Goal: Task Accomplishment & Management: Manage account settings

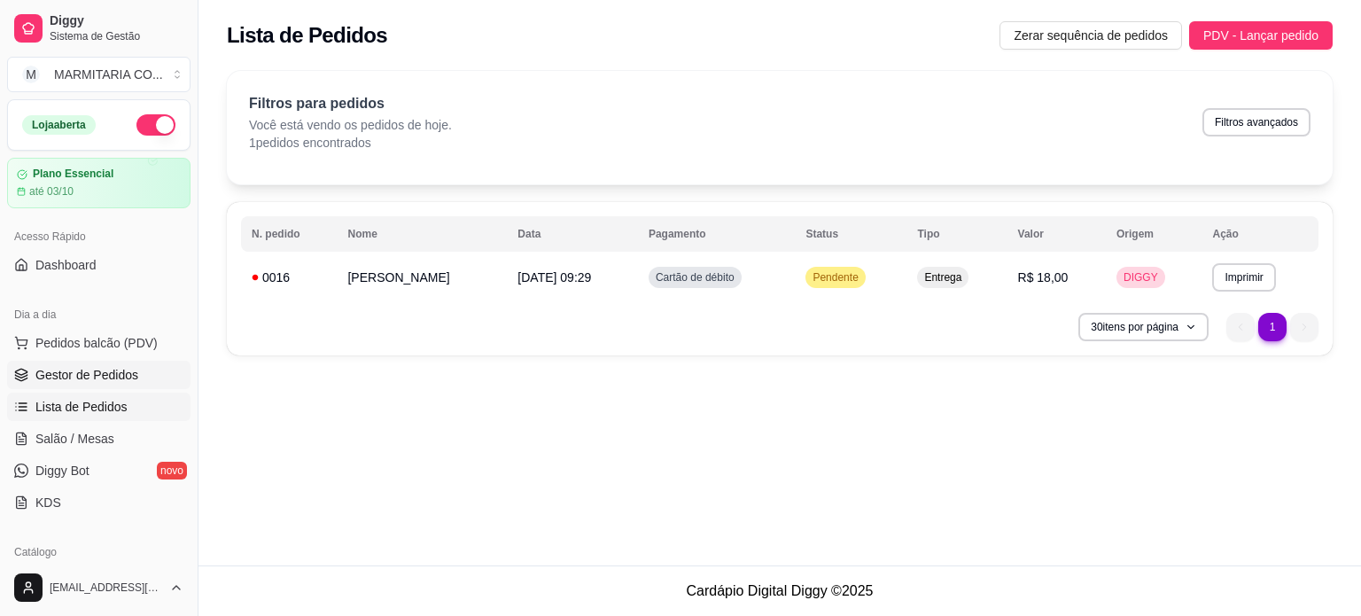
click at [89, 380] on span "Gestor de Pedidos" at bounding box center [86, 375] width 103 height 18
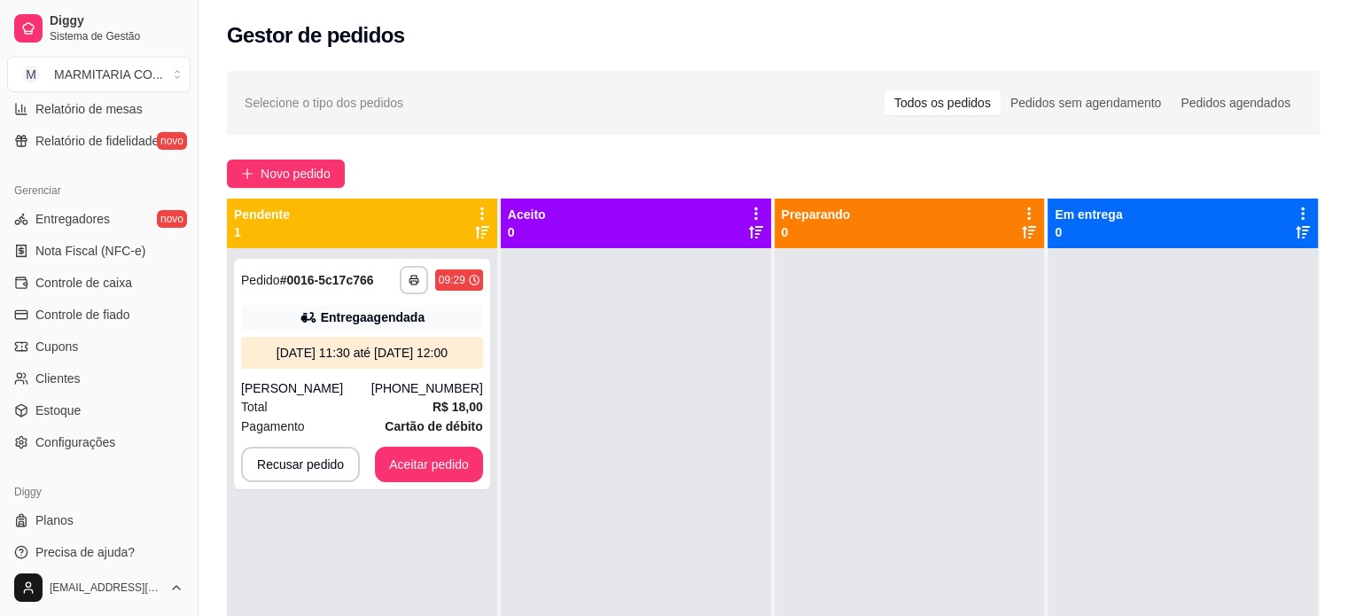
scroll to position [644, 0]
click at [145, 281] on link "Controle de caixa" at bounding box center [98, 283] width 183 height 28
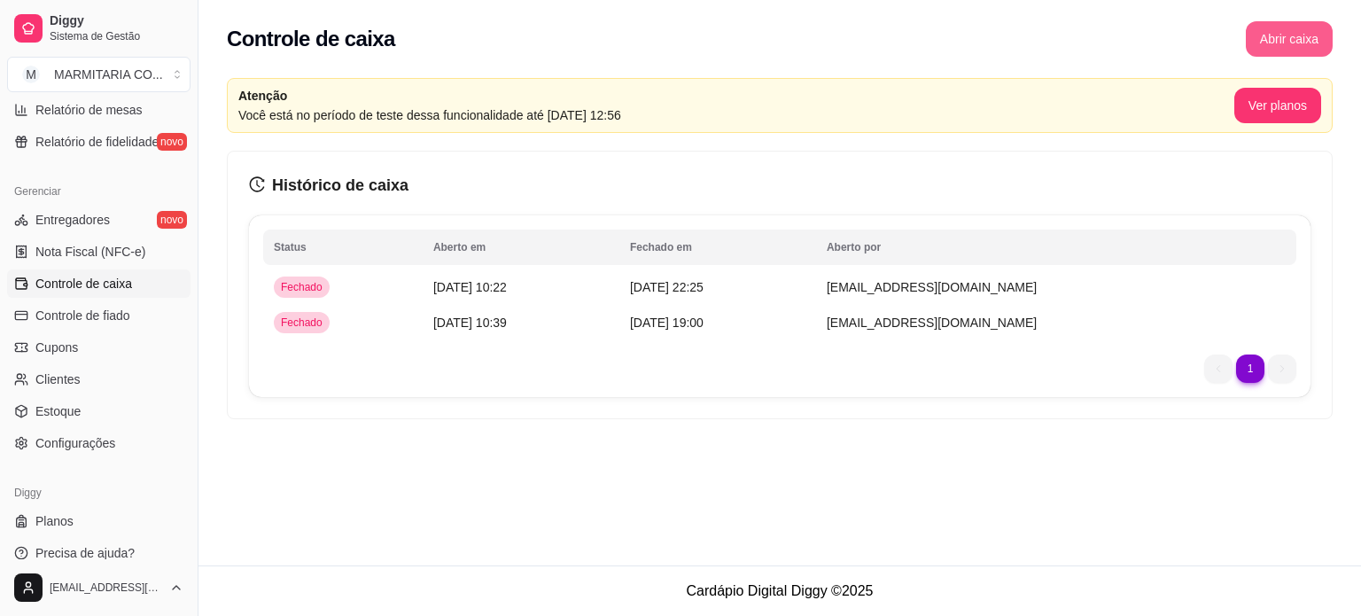
click at [1278, 36] on button "Abrir caixa" at bounding box center [1289, 38] width 87 height 35
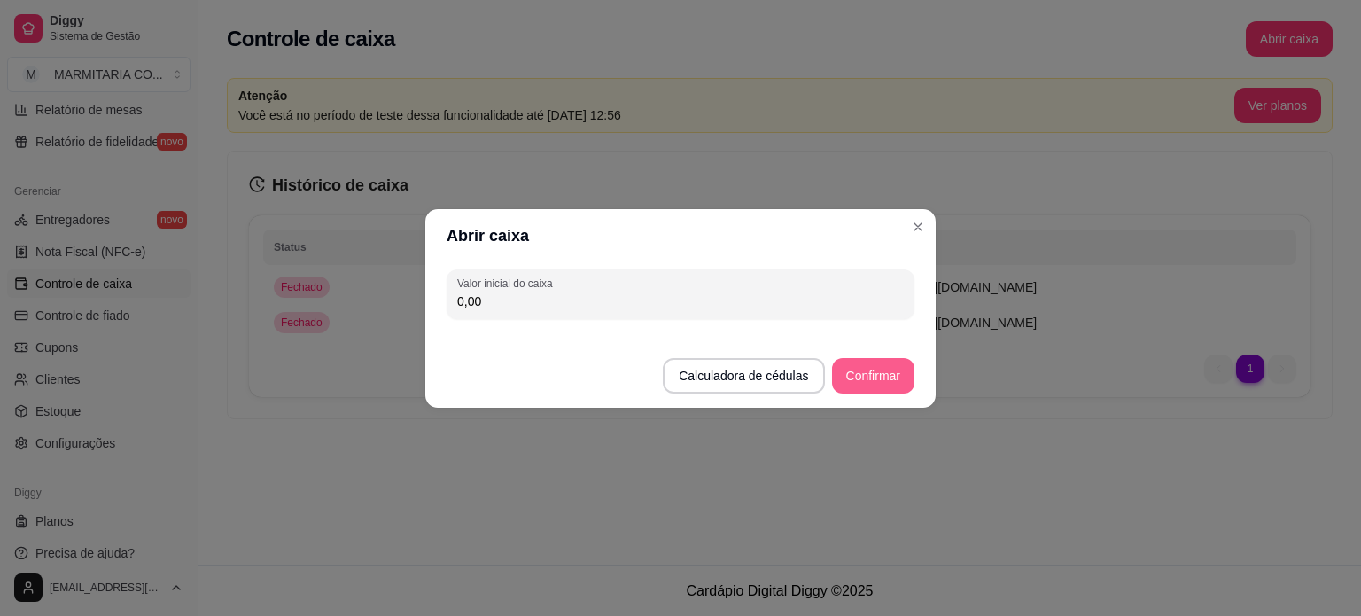
click at [886, 369] on button "Confirmar" at bounding box center [873, 375] width 82 height 35
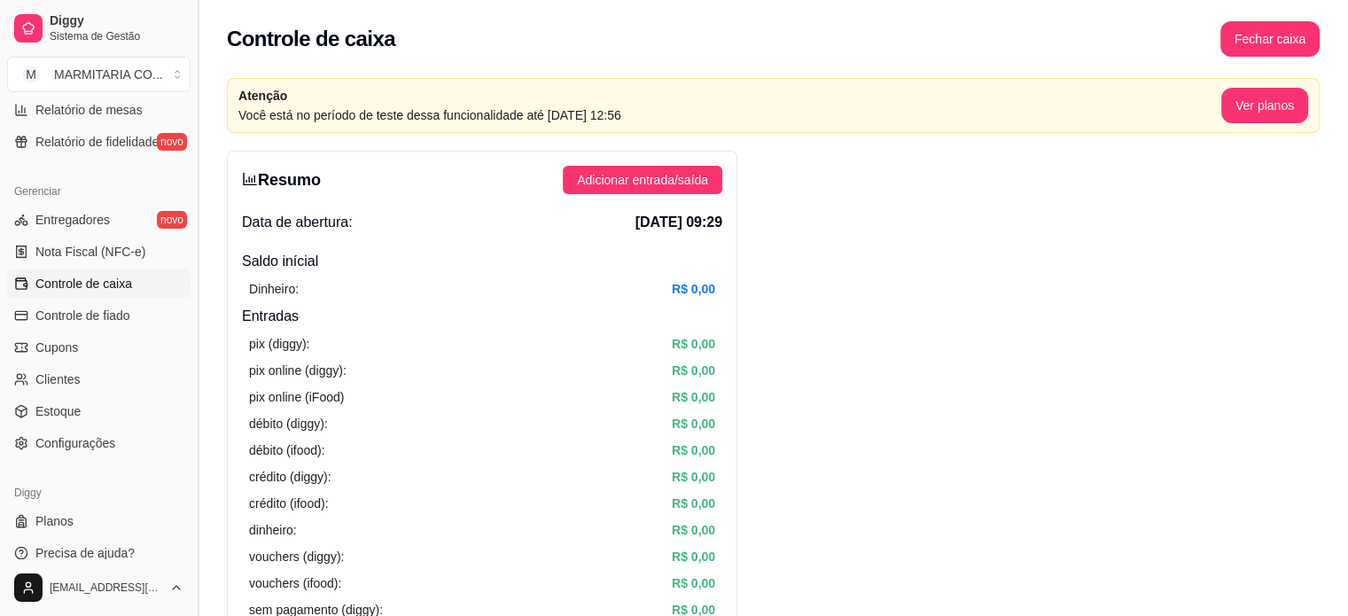
drag, startPoint x: 191, startPoint y: 377, endPoint x: 198, endPoint y: 322, distance: 56.2
click at [198, 322] on button "Toggle Sidebar" at bounding box center [198, 308] width 14 height 616
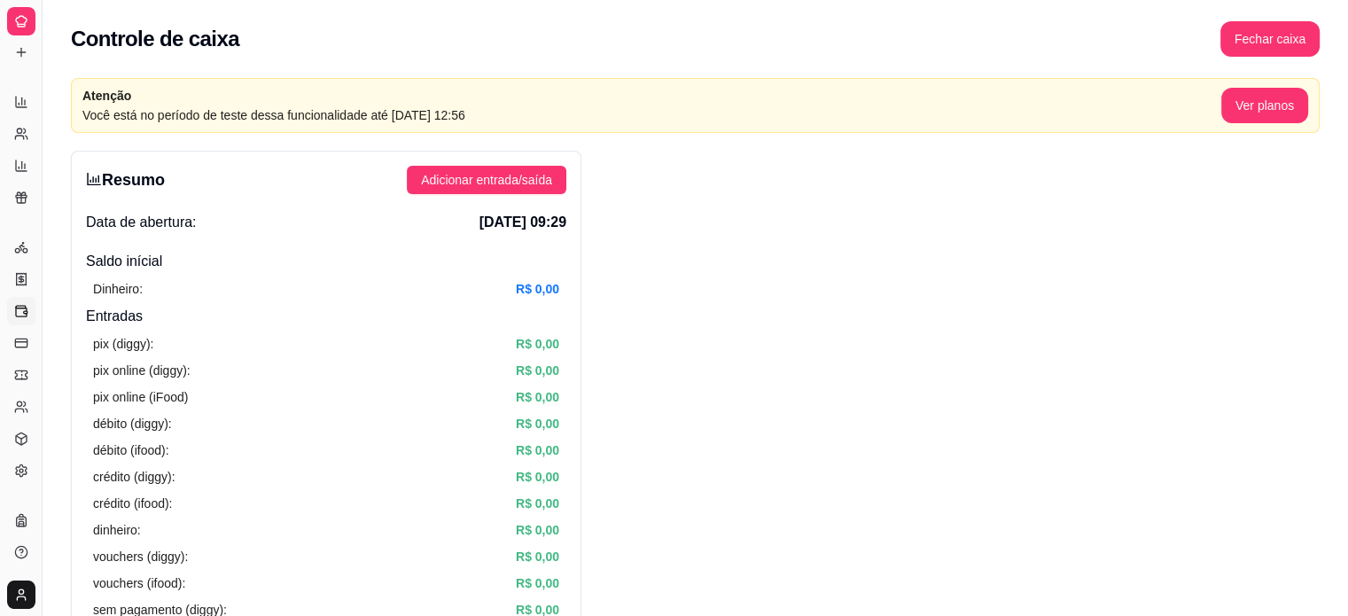
scroll to position [301, 0]
click at [43, 233] on button "Toggle Sidebar" at bounding box center [42, 308] width 14 height 616
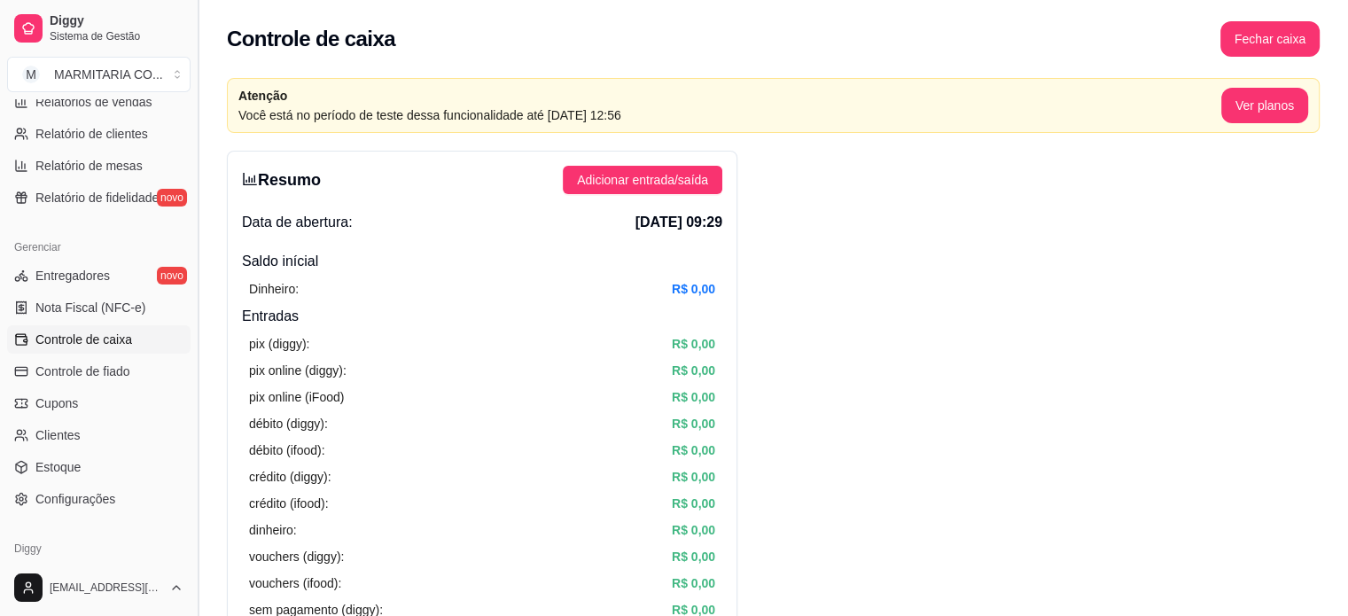
scroll to position [605, 0]
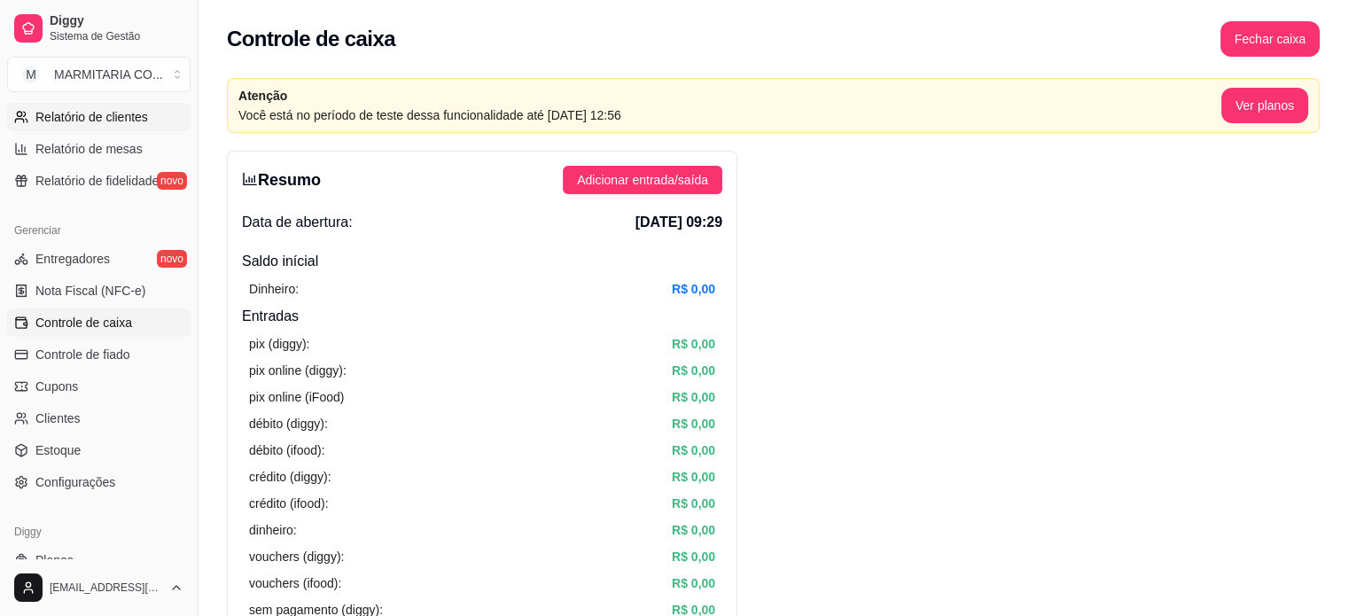
click at [139, 122] on span "Relatório de clientes" at bounding box center [91, 117] width 113 height 18
select select "30"
select select "HIGHEST_TOTAL_SPENT_WITH_ORDERS"
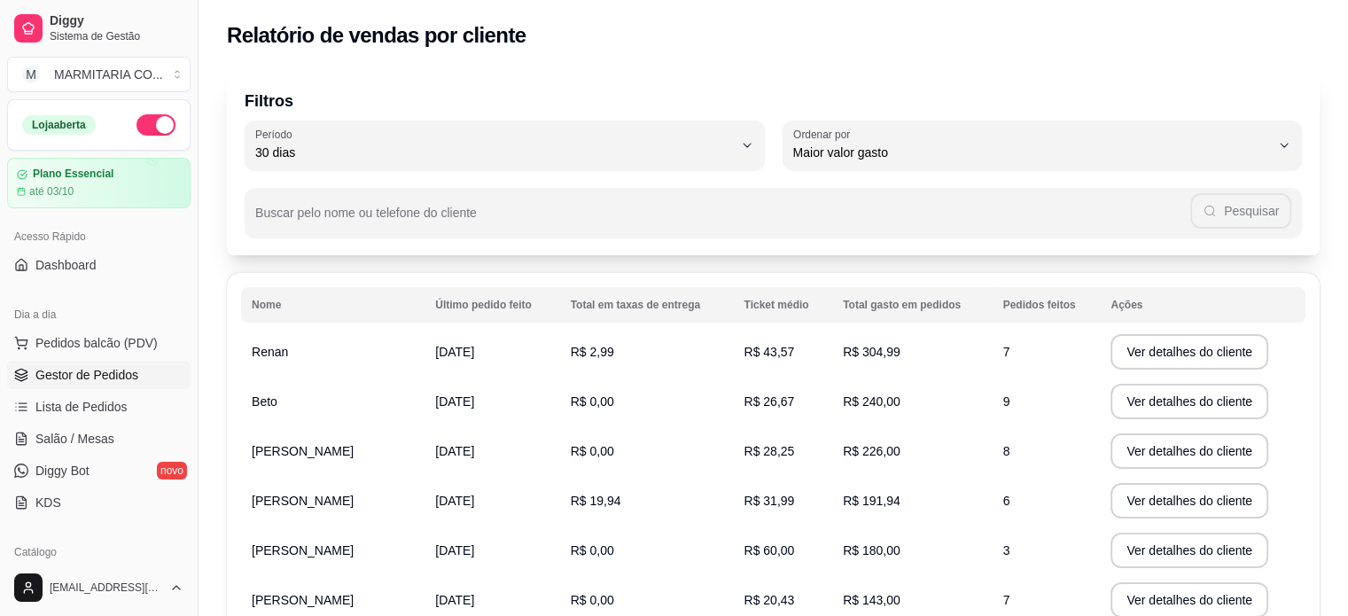
click at [60, 378] on span "Gestor de Pedidos" at bounding box center [86, 375] width 103 height 18
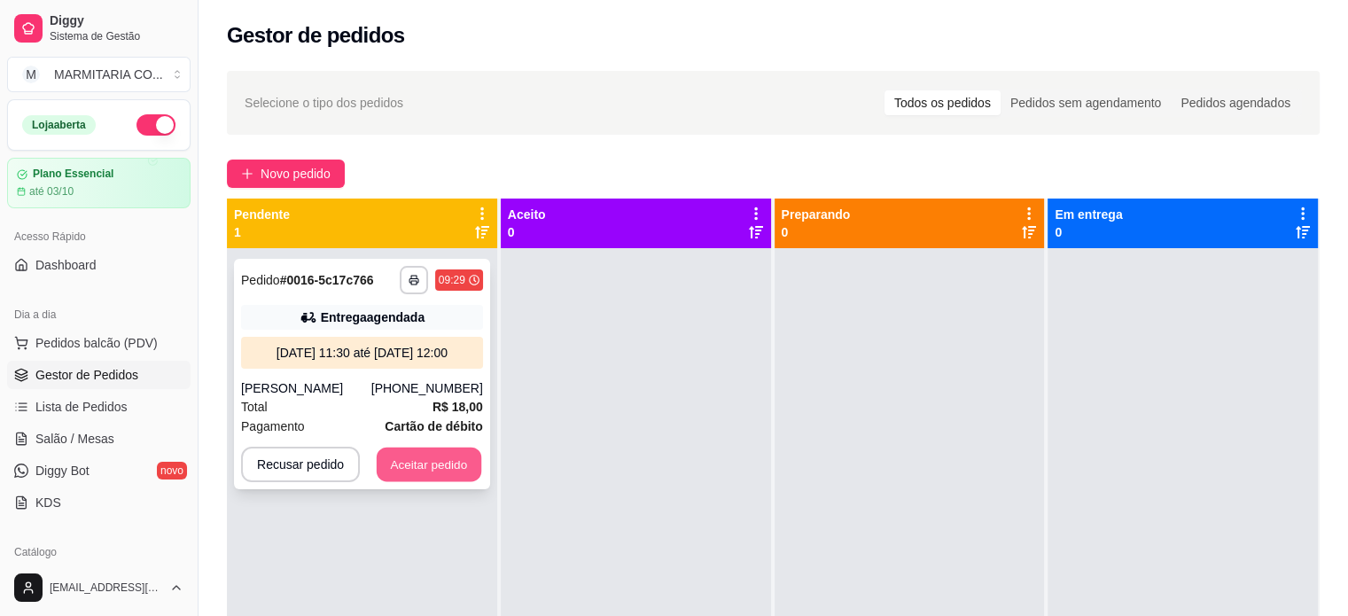
click at [397, 462] on button "Aceitar pedido" at bounding box center [429, 464] width 105 height 35
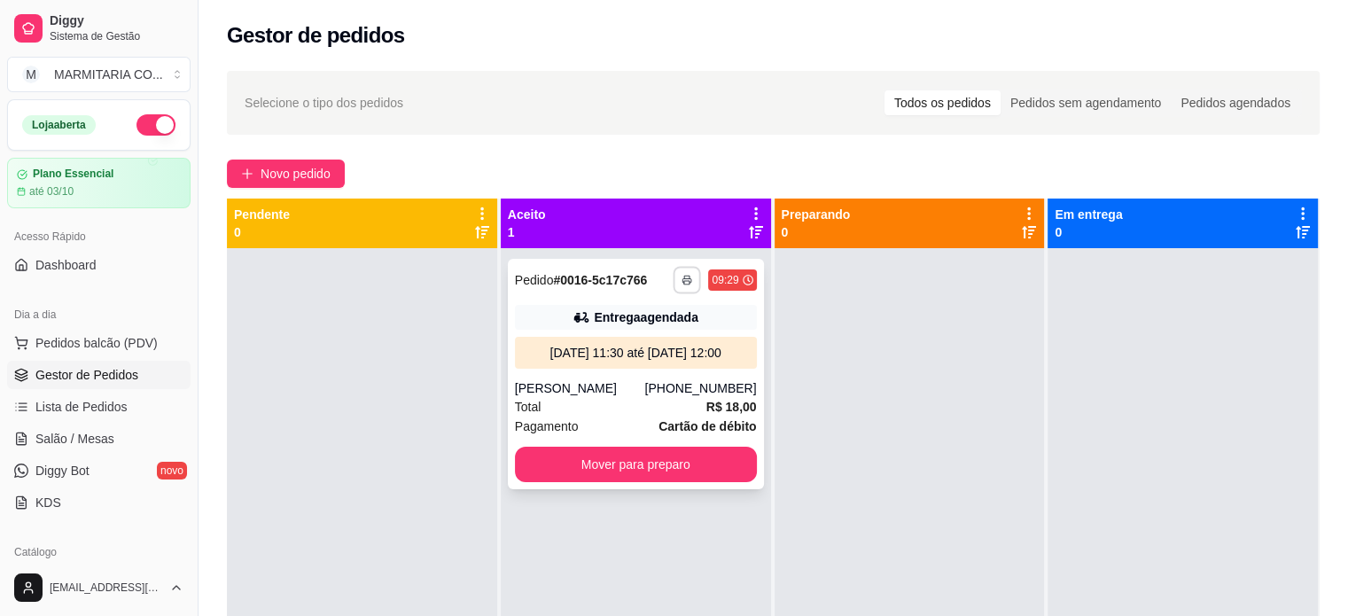
click at [691, 283] on button "button" at bounding box center [686, 279] width 27 height 27
click at [622, 346] on button "IMPRESSORA" at bounding box center [634, 341] width 124 height 27
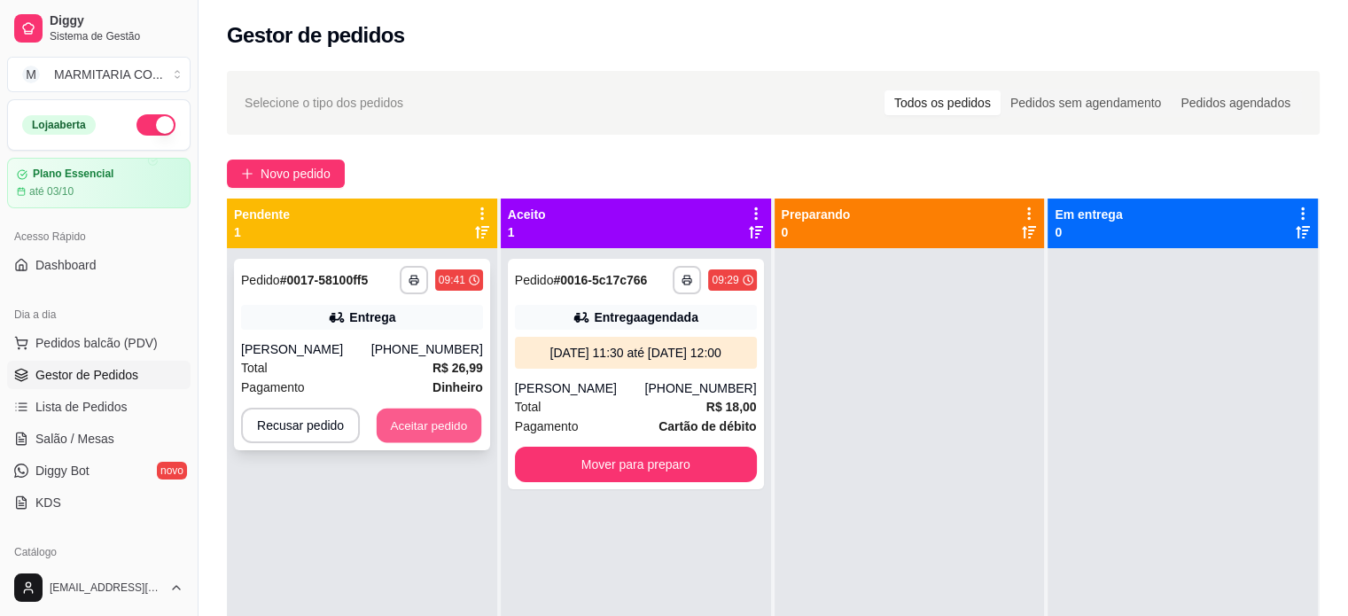
click at [392, 413] on button "Aceitar pedido" at bounding box center [429, 425] width 105 height 35
